Goal: Task Accomplishment & Management: Use online tool/utility

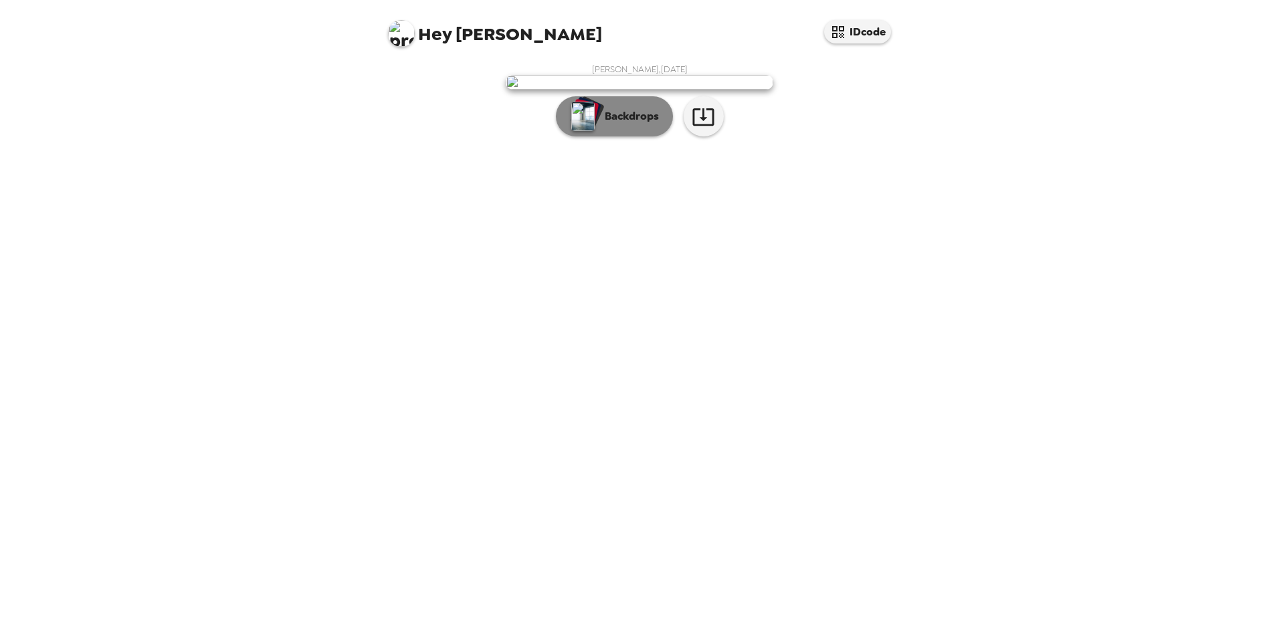
click at [613, 124] on p "Backdrops" at bounding box center [628, 116] width 61 height 16
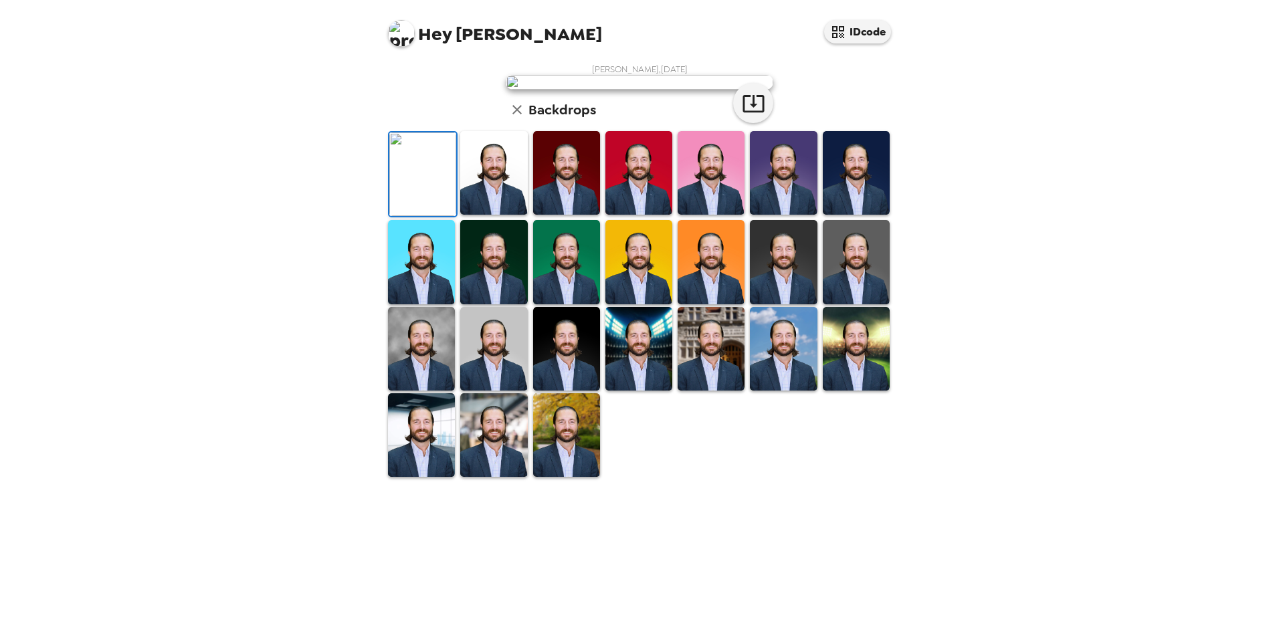
click at [486, 215] on img at bounding box center [493, 173] width 67 height 84
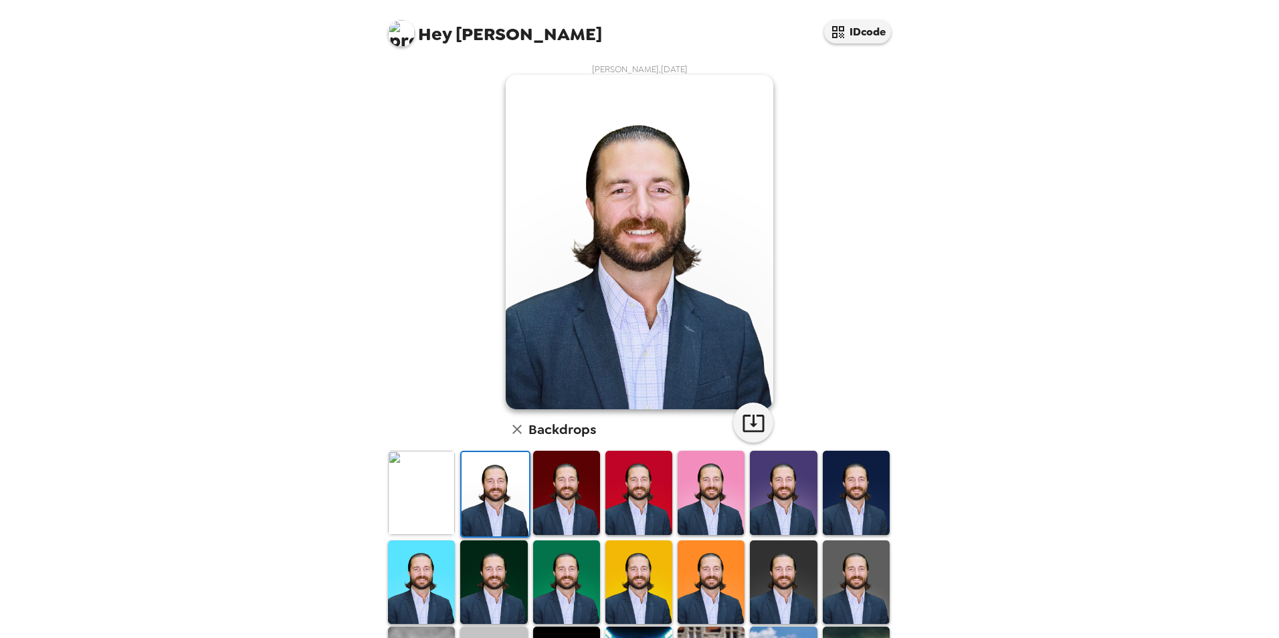
click at [403, 482] on img at bounding box center [421, 493] width 67 height 84
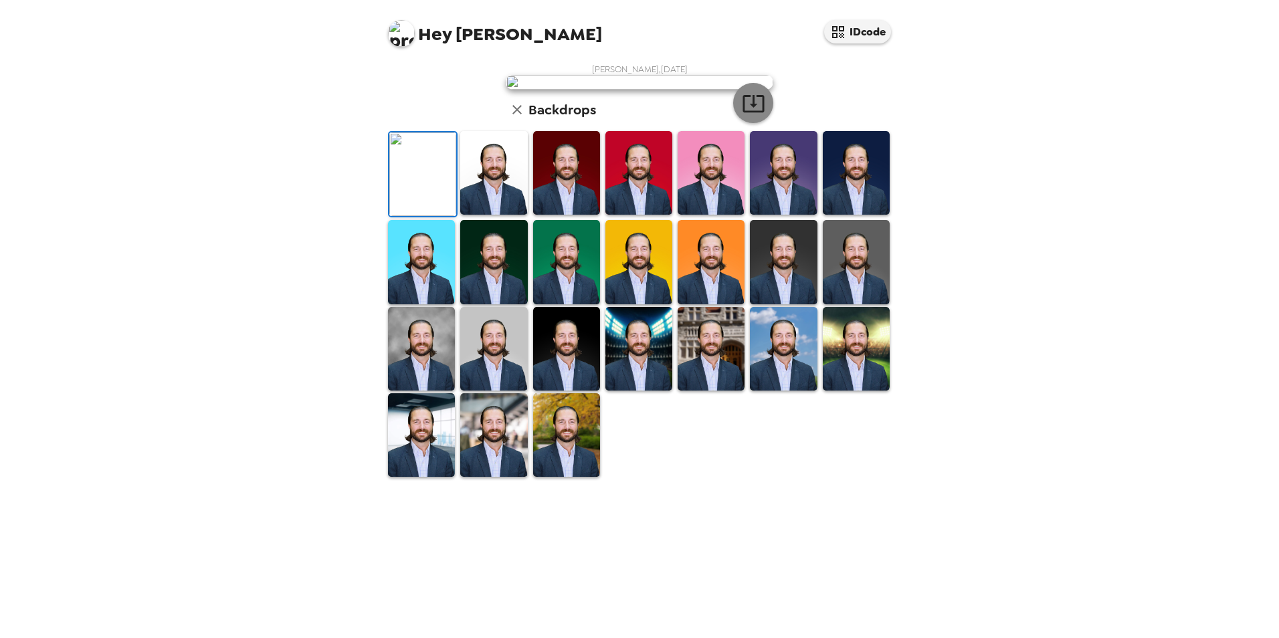
click at [751, 115] on icon "button" at bounding box center [753, 103] width 23 height 23
click at [826, 215] on img at bounding box center [856, 173] width 67 height 84
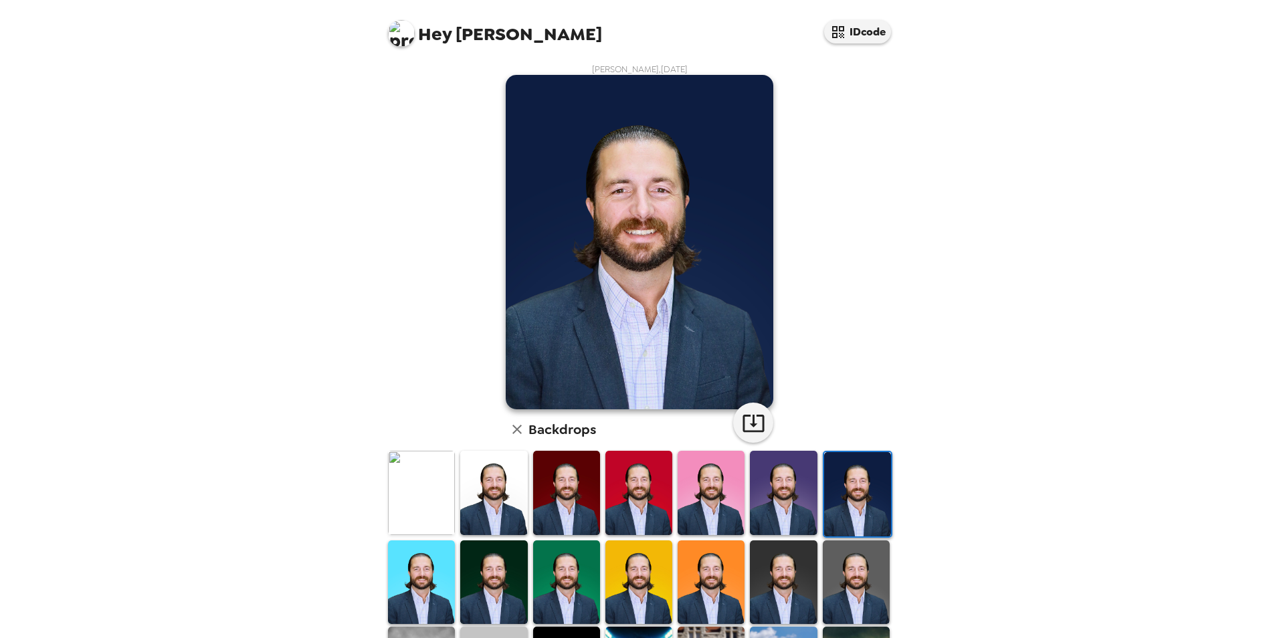
click at [850, 569] on img at bounding box center [856, 583] width 67 height 84
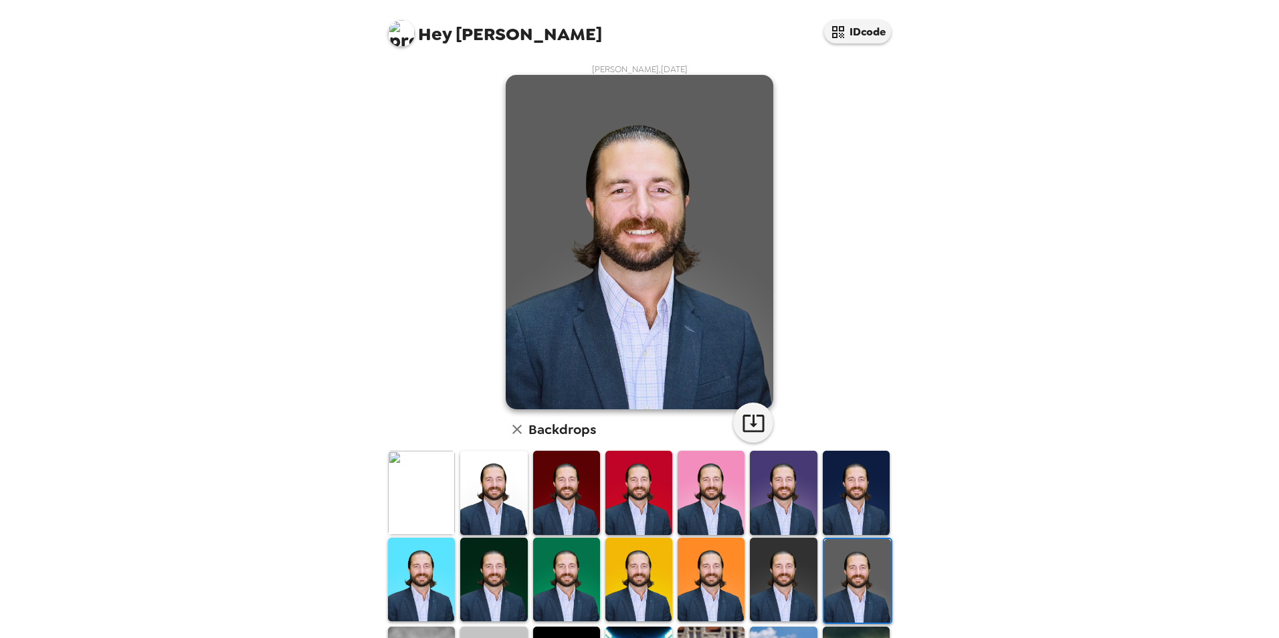
scroll to position [173, 0]
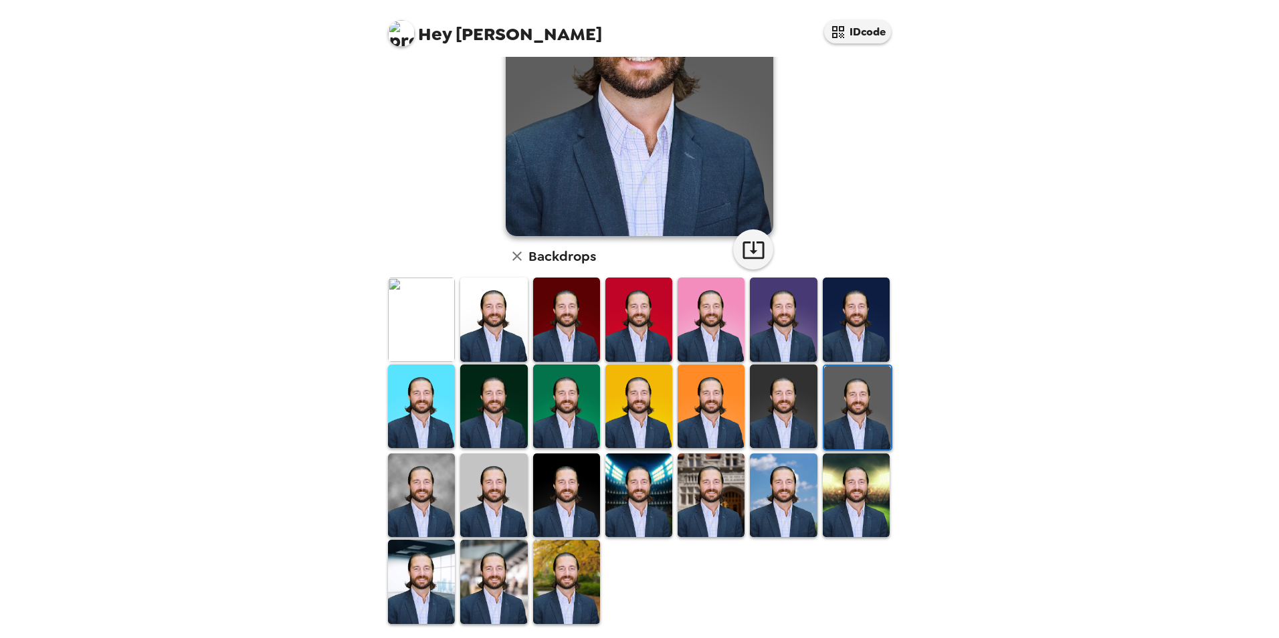
click at [833, 496] on img at bounding box center [856, 496] width 67 height 84
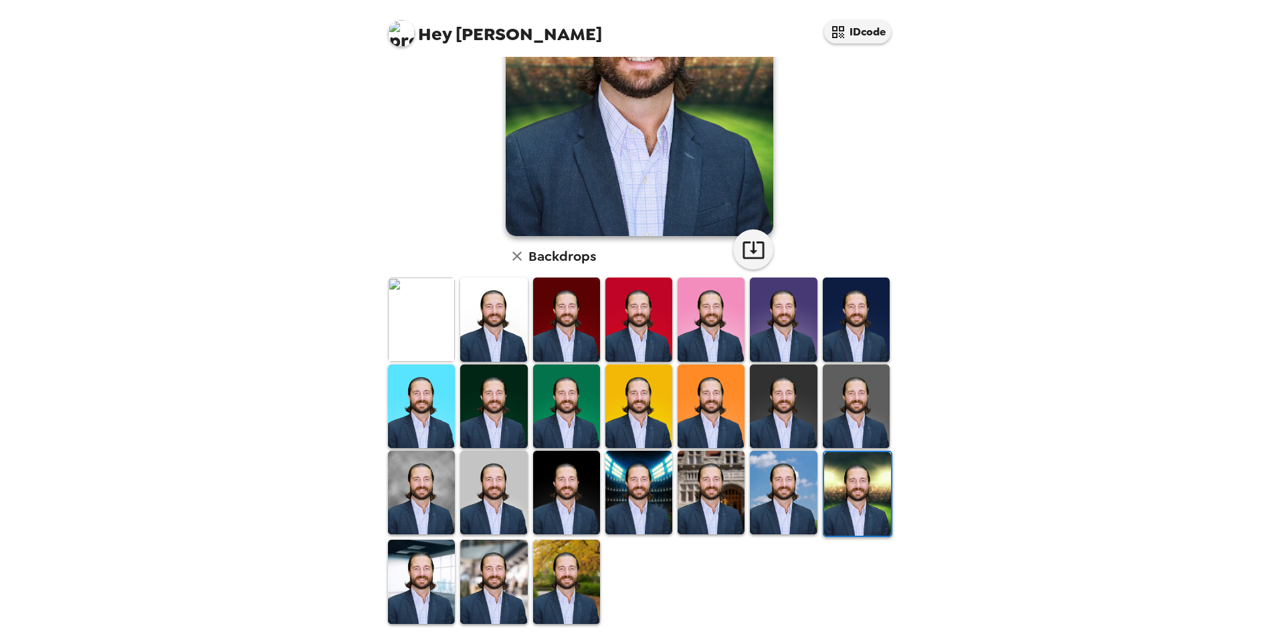
click at [585, 549] on img at bounding box center [566, 582] width 67 height 84
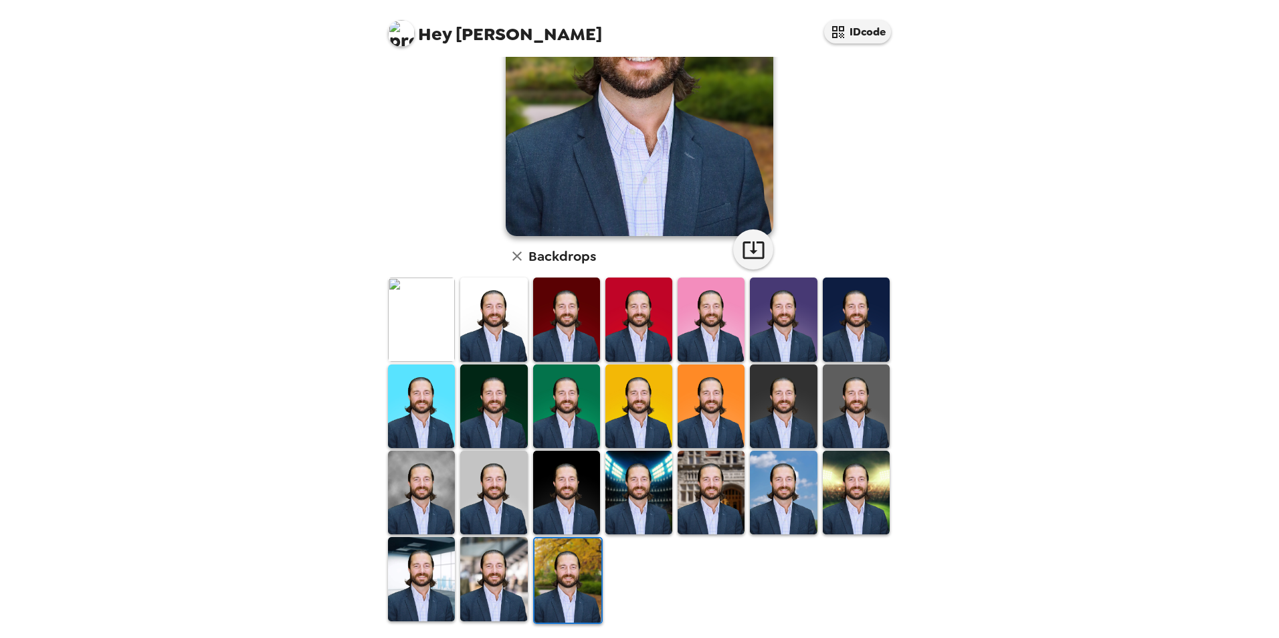
click at [475, 565] on img at bounding box center [493, 579] width 67 height 84
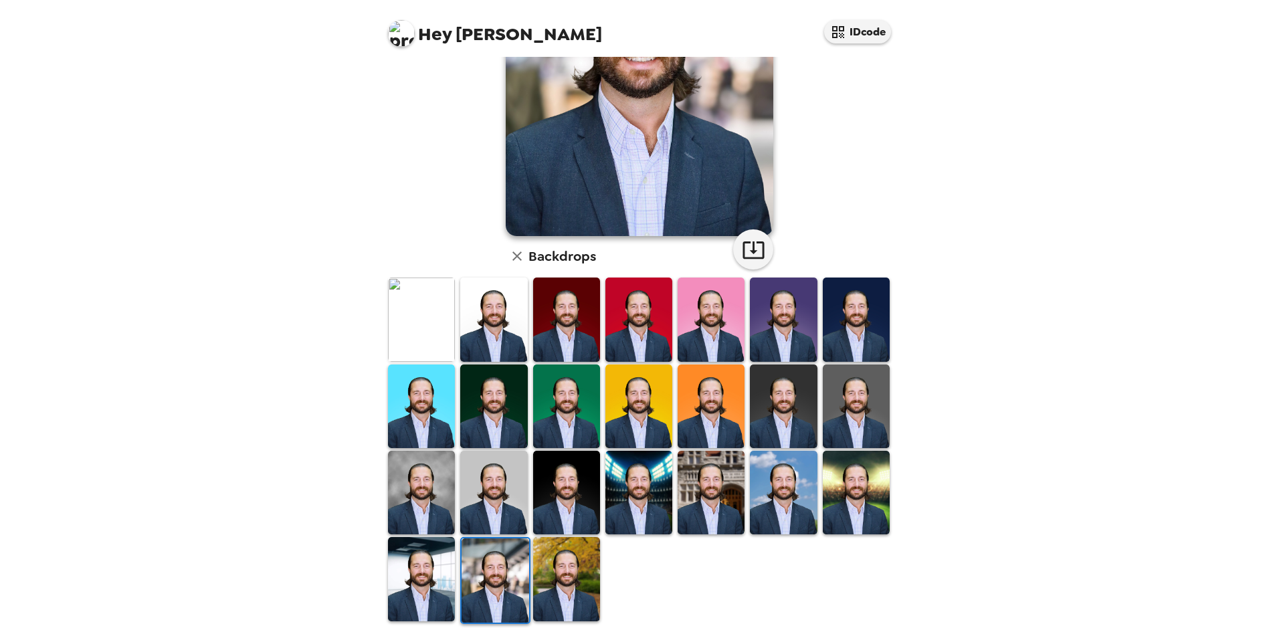
click at [316, 201] on div "Hey Evan IDcode Evan Cobb , 09-30-2025 Backdrops" at bounding box center [639, 319] width 1279 height 638
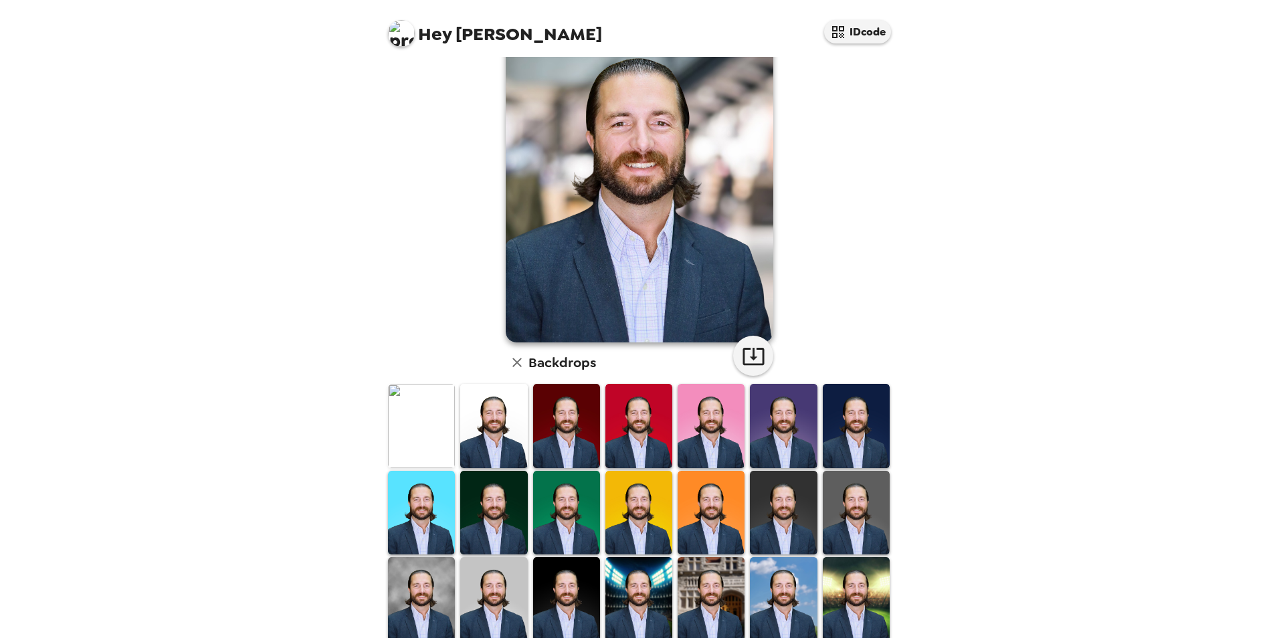
scroll to position [134, 0]
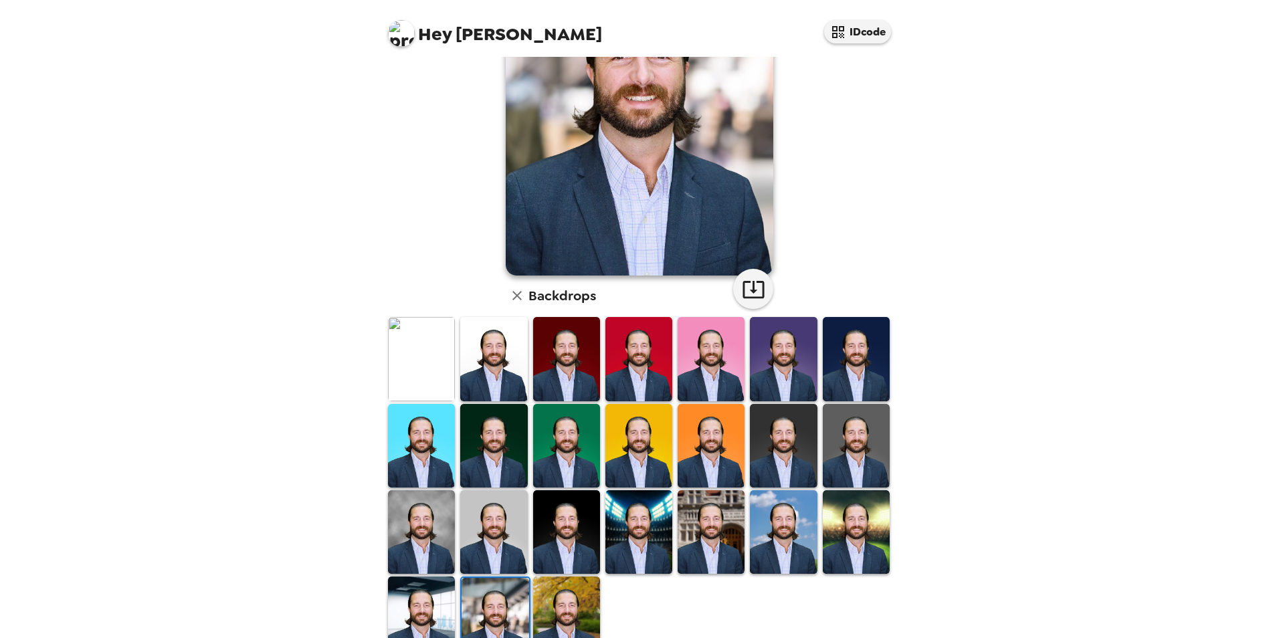
click at [429, 553] on img at bounding box center [421, 532] width 67 height 84
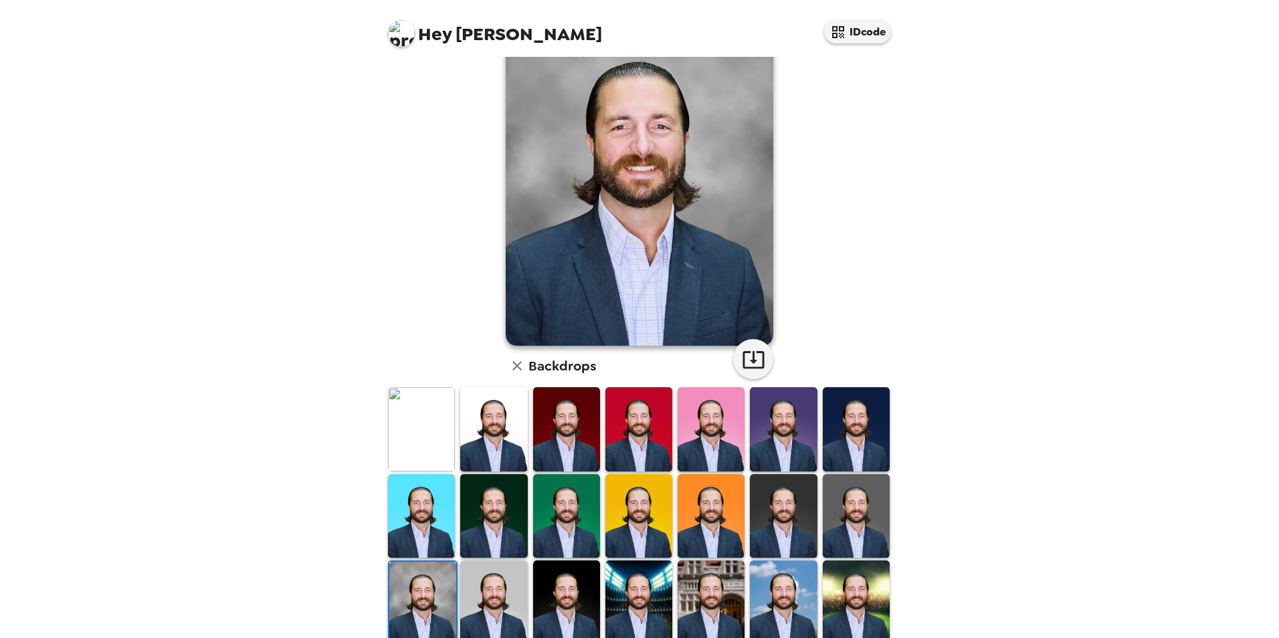
scroll to position [0, 0]
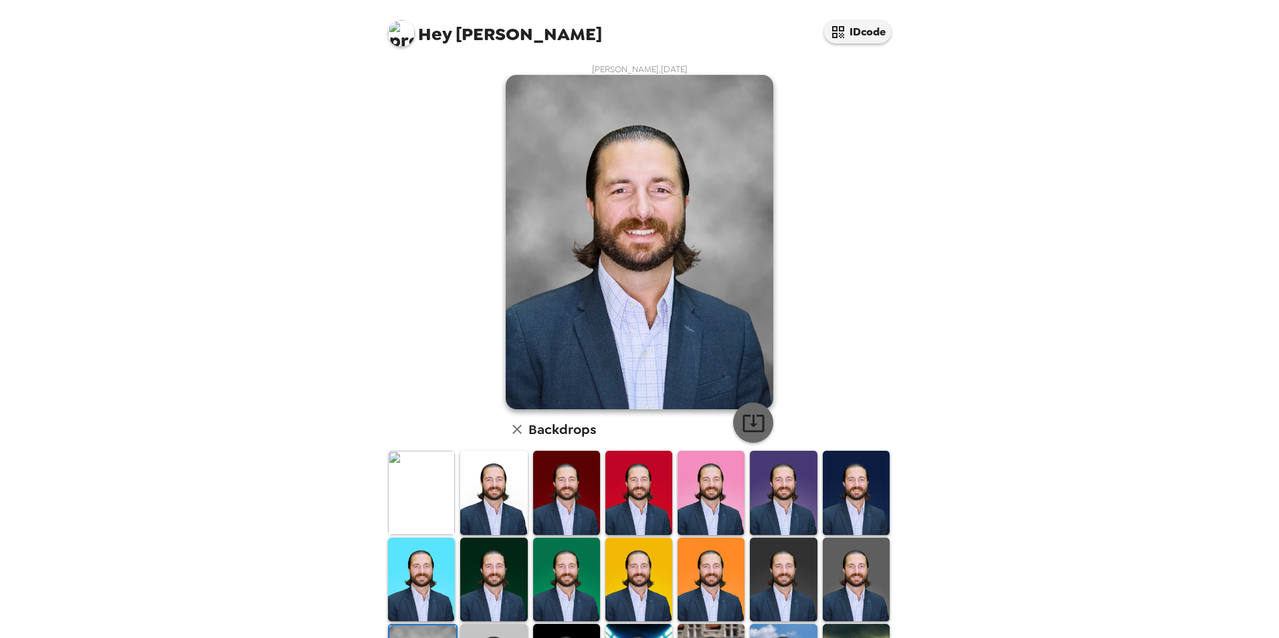
click at [752, 416] on icon "button" at bounding box center [753, 423] width 21 height 17
